Goal: Navigation & Orientation: Find specific page/section

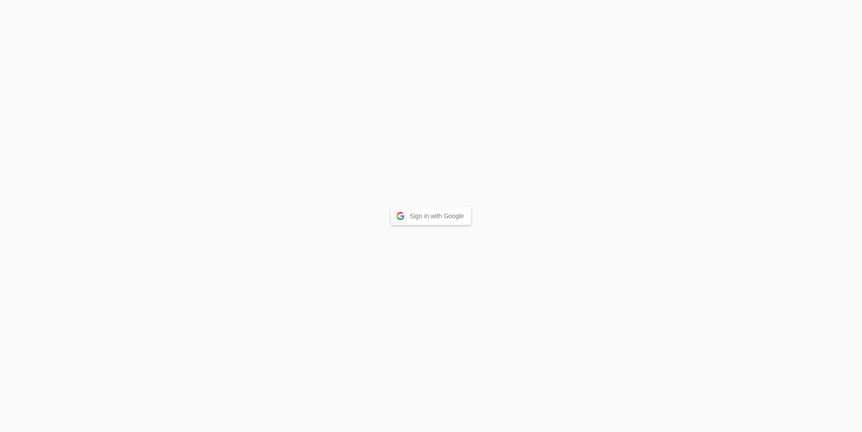
click at [450, 216] on button "Sign in with Google" at bounding box center [431, 216] width 80 height 18
